Goal: Task Accomplishment & Management: Use online tool/utility

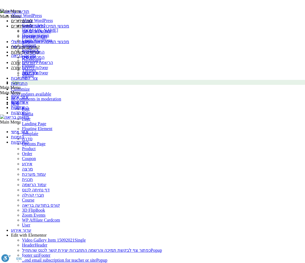
click at [31, 228] on link "ערוך אירוע" at bounding box center [21, 230] width 20 height 5
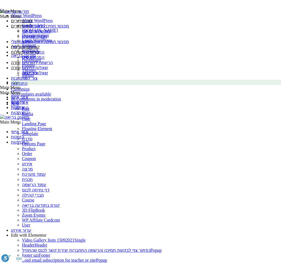
click at [31, 228] on link "ערוך אירוע" at bounding box center [21, 230] width 20 height 5
click at [47, 233] on span "Edit with Elementor" at bounding box center [29, 235] width 36 height 5
click at [74, 237] on span "Video Gallery Item 15092021" at bounding box center [48, 239] width 52 height 5
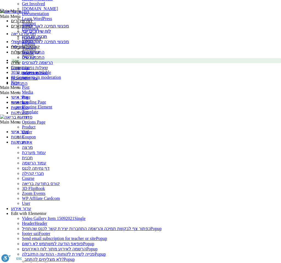
scroll to position [31, 0]
